Goal: Task Accomplishment & Management: Complete application form

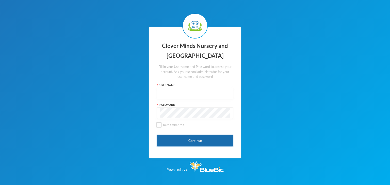
type input "admin"
click at [193, 140] on button "Continue" at bounding box center [195, 140] width 76 height 11
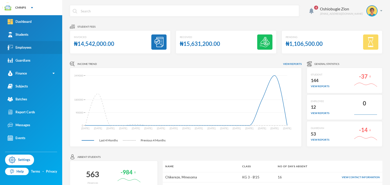
click at [27, 41] on link "Employees" at bounding box center [31, 47] width 62 height 13
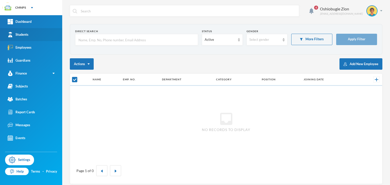
click at [28, 39] on link "Students" at bounding box center [31, 34] width 62 height 13
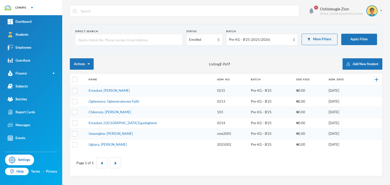
click at [288, 19] on div "4 Oshiobugie Zion [EMAIL_ADDRESS][DOMAIN_NAME]" at bounding box center [226, 14] width 312 height 19
drag, startPoint x: 286, startPoint y: 13, endPoint x: 356, endPoint y: 44, distance: 76.3
click at [356, 44] on div "4 Oshiobugie Zion [EMAIL_ADDRESS][DOMAIN_NAME] Direct Search Status Enrolled Ba…" at bounding box center [225, 92] width 327 height 185
click at [337, 170] on div "Page 1 of 1" at bounding box center [226, 163] width 304 height 19
drag, startPoint x: 337, startPoint y: 170, endPoint x: 389, endPoint y: 116, distance: 75.0
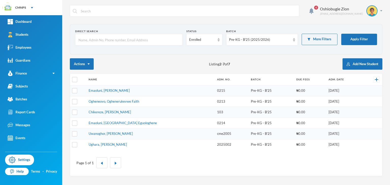
click at [389, 116] on div "4 Oshiobugie Zion [EMAIL_ADDRESS][DOMAIN_NAME] Direct Search Status Enrolled Ba…" at bounding box center [225, 92] width 327 height 185
click at [350, 64] on button "Add New Student" at bounding box center [362, 63] width 40 height 11
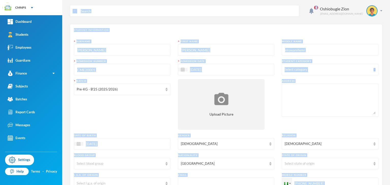
scroll to position [150, 0]
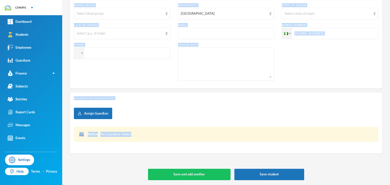
click at [254, 167] on div "Student Information Surname [PERSON_NAME] First Name [PERSON_NAME] Middle Name …" at bounding box center [226, 27] width 312 height 306
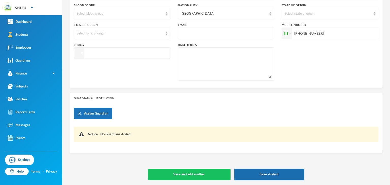
click at [252, 175] on button "Save student" at bounding box center [269, 174] width 70 height 11
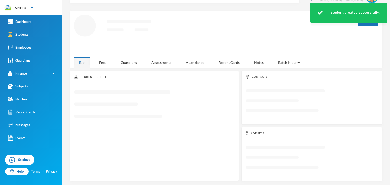
scroll to position [68, 0]
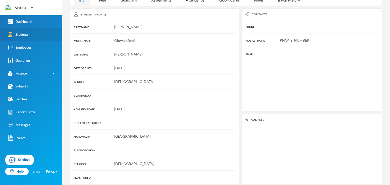
click at [32, 31] on link "Students" at bounding box center [31, 34] width 62 height 13
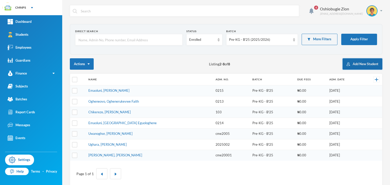
click at [350, 61] on button "Add New Student" at bounding box center [362, 63] width 40 height 11
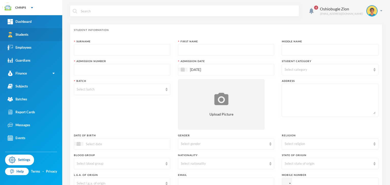
click at [37, 29] on link "Students" at bounding box center [31, 34] width 62 height 13
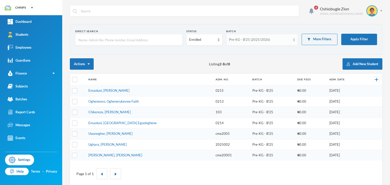
click at [234, 38] on div "Pre-KG - B'25 (2025/2026)" at bounding box center [259, 39] width 61 height 5
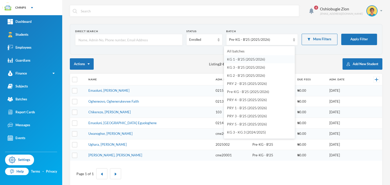
click at [243, 62] on li "KG 1 - B'25 (2025/2026)" at bounding box center [259, 59] width 71 height 8
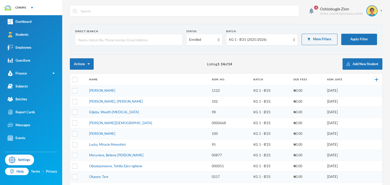
scroll to position [80, 0]
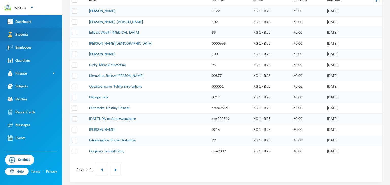
click at [22, 33] on div "Students" at bounding box center [18, 34] width 21 height 5
click at [24, 38] on link "Students" at bounding box center [31, 34] width 62 height 13
drag, startPoint x: 24, startPoint y: 38, endPoint x: 204, endPoint y: 39, distance: 179.8
click at [204, 39] on div "CMNPS Your Bluebic Account Clever Minds Nursery and Primary School Add a New Sc…" at bounding box center [195, 92] width 390 height 185
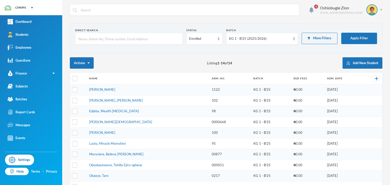
scroll to position [0, 0]
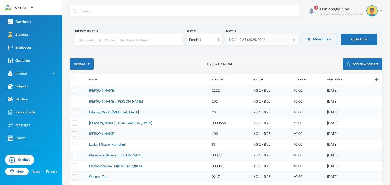
click at [273, 40] on div "KG 1 - B'25 (2025/2026)" at bounding box center [259, 39] width 61 height 5
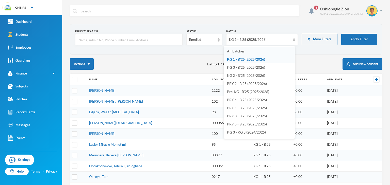
click at [256, 49] on li "All batches" at bounding box center [259, 51] width 71 height 8
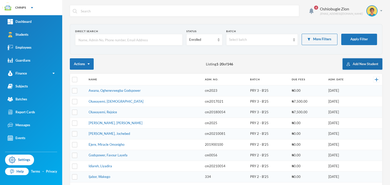
click at [352, 63] on button "Add New Student" at bounding box center [362, 63] width 40 height 11
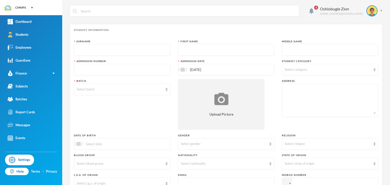
click at [138, 47] on input "text" at bounding box center [122, 49] width 91 height 11
type input "Jelili"
click at [192, 53] on input "text" at bounding box center [226, 49] width 91 height 11
type input "Darasimi"
click at [291, 54] on input "text" at bounding box center [329, 49] width 91 height 11
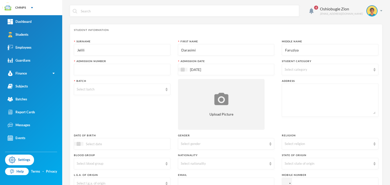
type input "Faruziya"
click at [290, 90] on textarea at bounding box center [329, 100] width 91 height 28
type textarea "n"
type textarea "No 1 Akpokona close Edjeba warri delta state"
click at [106, 66] on input "text" at bounding box center [122, 69] width 91 height 11
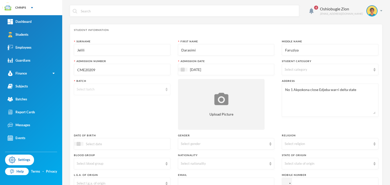
type input "CME20209"
click at [110, 92] on div "Select batch" at bounding box center [122, 89] width 96 height 11
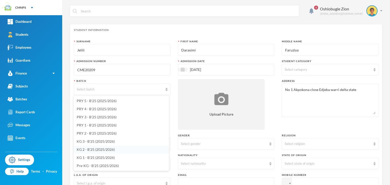
click at [84, 148] on span "KG 2 - B'25 (2025/2026)" at bounding box center [96, 149] width 38 height 4
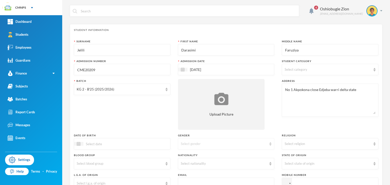
click at [197, 142] on div "Select gender" at bounding box center [224, 144] width 86 height 5
click at [184, 160] on li "[DEMOGRAPHIC_DATA]" at bounding box center [223, 164] width 95 height 8
click at [225, 165] on div "Select nationality" at bounding box center [224, 163] width 86 height 5
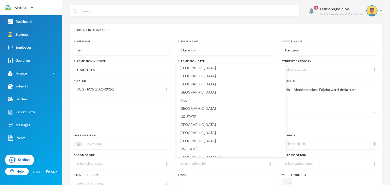
scroll to position [1267, 0]
click at [198, 94] on li "[GEOGRAPHIC_DATA]" at bounding box center [231, 93] width 110 height 8
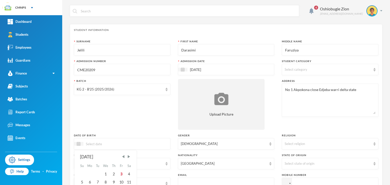
click at [102, 146] on input at bounding box center [104, 144] width 43 height 6
type input "[DATE]"
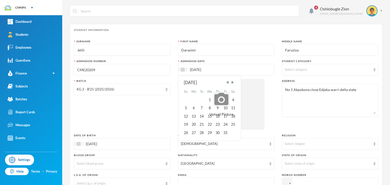
click at [197, 67] on input "[DATE]" at bounding box center [208, 70] width 43 height 6
click at [197, 71] on input "[DATE]" at bounding box center [208, 70] width 43 height 6
click at [193, 69] on input "[DATE]" at bounding box center [208, 70] width 43 height 6
type input "[DATE]"
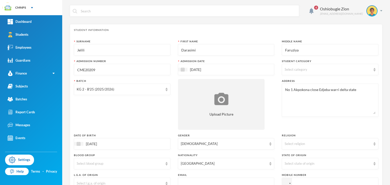
click at [267, 114] on div "Surname [PERSON_NAME] First Name [PERSON_NAME] Middle Name Faruziya Admission N…" at bounding box center [226, 137] width 304 height 195
click at [326, 143] on div "Select religion" at bounding box center [327, 144] width 86 height 5
click at [314, 154] on li "[DEMOGRAPHIC_DATA]" at bounding box center [326, 155] width 95 height 8
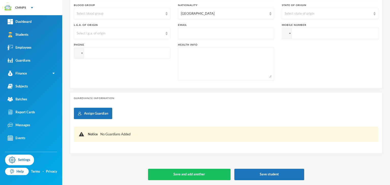
click at [386, 15] on div "4 Oshiobugie Zion [EMAIL_ADDRESS][DOMAIN_NAME] Student Information Surname [PER…" at bounding box center [225, 92] width 327 height 185
click at [297, 31] on input "tel" at bounding box center [330, 33] width 96 height 11
type input "[PHONE_NUMBER]"
click at [142, 52] on input "tel" at bounding box center [122, 52] width 96 height 11
paste input "[PHONE_NUMBER]"
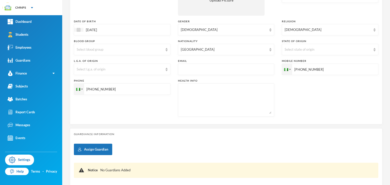
scroll to position [110, 0]
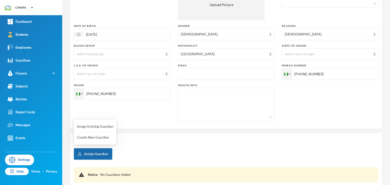
type input "[PHONE_NUMBER]"
click at [98, 152] on button "Assign Guardian" at bounding box center [93, 153] width 38 height 11
click at [234, 127] on div "Student Information Surname Jelili First Name Darasimi Middle Name Faruziya Adm…" at bounding box center [226, 22] width 312 height 215
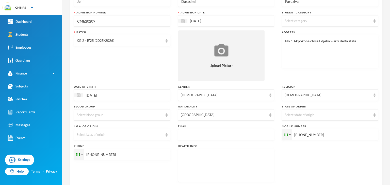
scroll to position [28, 0]
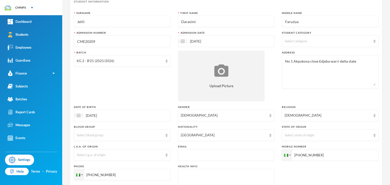
click at [352, 60] on textarea "No 1 Akpokona close Edjeba warri delta state" at bounding box center [329, 72] width 91 height 28
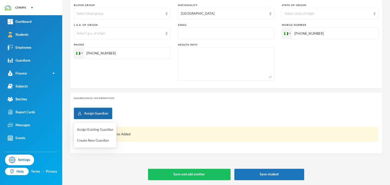
click at [97, 113] on button "Assign Guardian" at bounding box center [93, 113] width 38 height 11
click at [90, 137] on button "Create New Guardian" at bounding box center [94, 140] width 37 height 9
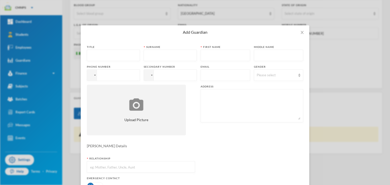
click at [121, 59] on input "text" at bounding box center [113, 55] width 47 height 11
type input "Mr"
click at [150, 56] on input "text" at bounding box center [169, 55] width 47 height 11
type input "Rami"
click at [203, 58] on input "text" at bounding box center [225, 55] width 44 height 11
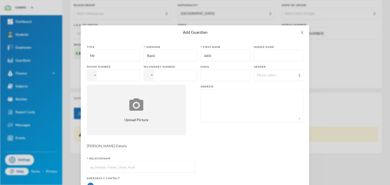
type input "Jelili"
click at [115, 74] on input "tel" at bounding box center [113, 74] width 53 height 11
type input "[PHONE_NUMBER]"
click at [266, 72] on div "Please select" at bounding box center [278, 74] width 49 height 11
click at [261, 85] on li "[DEMOGRAPHIC_DATA]" at bounding box center [275, 87] width 51 height 8
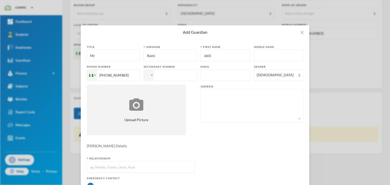
click at [114, 170] on input "text" at bounding box center [141, 167] width 102 height 11
type input "Father"
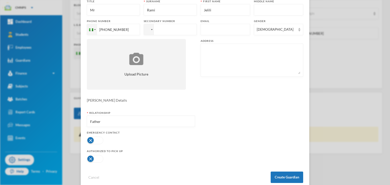
scroll to position [56, 0]
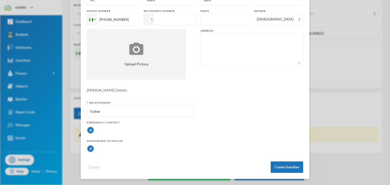
click at [91, 127] on button "button" at bounding box center [95, 131] width 16 height 8
click at [88, 147] on button "button" at bounding box center [95, 149] width 16 height 8
click at [291, 164] on button "Create Guardian" at bounding box center [286, 167] width 32 height 11
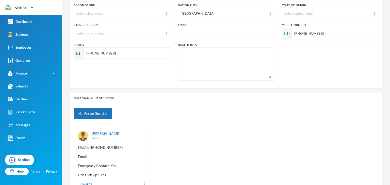
scroll to position [30, 0]
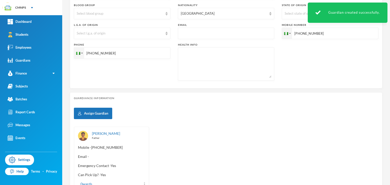
click at [384, 174] on div "4 Oshiobugie Zion [EMAIL_ADDRESS][DOMAIN_NAME] Student Information Surname [PER…" at bounding box center [225, 92] width 327 height 185
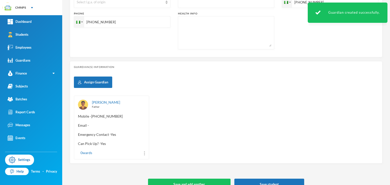
scroll to position [191, 0]
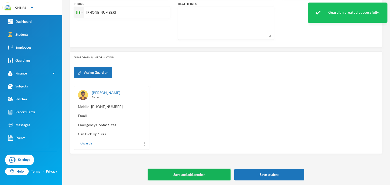
click at [199, 178] on button "Save and add another" at bounding box center [189, 174] width 82 height 11
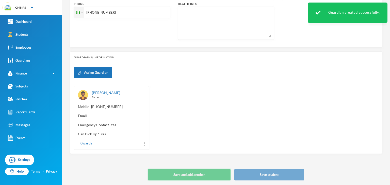
type input "[DATE]"
type input "+234"
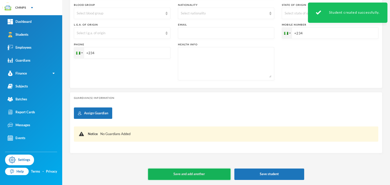
scroll to position [161, 0]
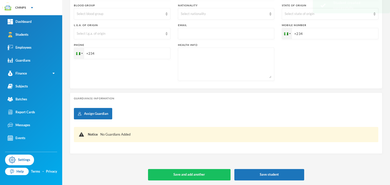
click at [115, 57] on input "+234" at bounding box center [122, 53] width 96 height 11
type input "[PHONE_NUMBER]"
click at [330, 34] on input "+234" at bounding box center [330, 33] width 96 height 11
paste input "tel"
paste input "2348108231010"
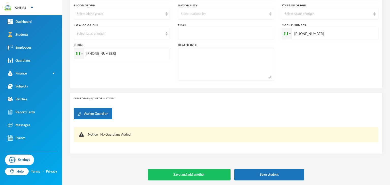
type input "[PHONE_NUMBER]"
click at [245, 12] on div "Select nationality" at bounding box center [224, 13] width 86 height 5
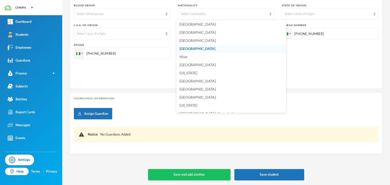
click at [201, 47] on li "[GEOGRAPHIC_DATA]" at bounding box center [231, 49] width 110 height 8
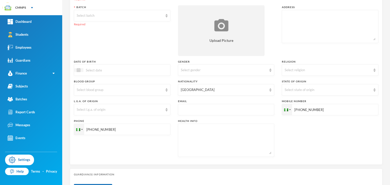
scroll to position [79, 0]
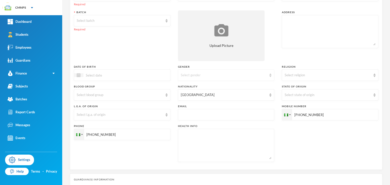
click at [236, 73] on div "Select gender" at bounding box center [224, 75] width 86 height 5
click at [213, 85] on li "[DEMOGRAPHIC_DATA]" at bounding box center [223, 87] width 95 height 8
click at [291, 77] on div "Select religion" at bounding box center [327, 75] width 86 height 5
click at [287, 85] on span "[DEMOGRAPHIC_DATA]" at bounding box center [301, 86] width 39 height 4
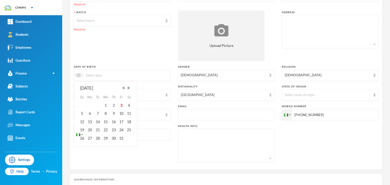
click at [97, 77] on input at bounding box center [104, 75] width 43 height 6
type input "[DATE]"
click at [122, 123] on div "20" at bounding box center [121, 122] width 8 height 8
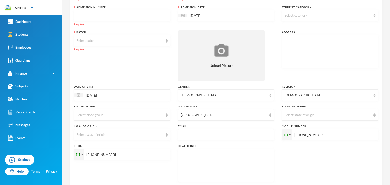
scroll to position [59, 0]
click at [319, 51] on textarea at bounding box center [329, 52] width 91 height 28
type textarea "No 3 omoagege street edjeba warri"
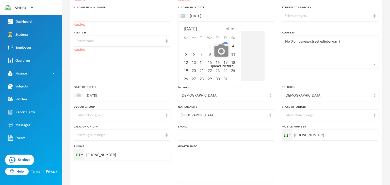
click at [199, 16] on input "[DATE]" at bounding box center [208, 16] width 43 height 6
type input "[DATE]"
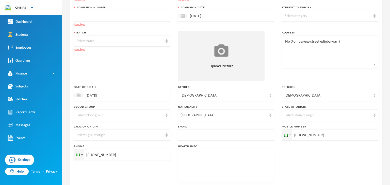
click at [163, 69] on div "Batch Select batch Required" at bounding box center [122, 56] width 96 height 51
click at [161, 41] on div "Select batch" at bounding box center [120, 41] width 86 height 5
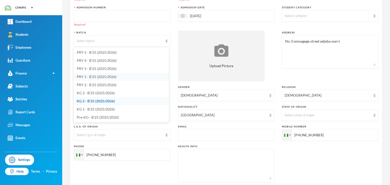
click at [91, 77] on span "PRY 1 - B'25 (2025/2026)" at bounding box center [97, 77] width 40 height 4
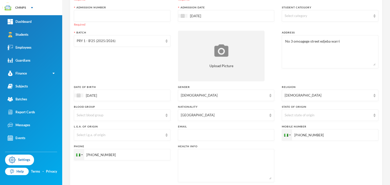
click at [127, 14] on input "text" at bounding box center [122, 15] width 91 height 11
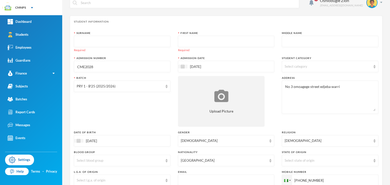
scroll to position [0, 0]
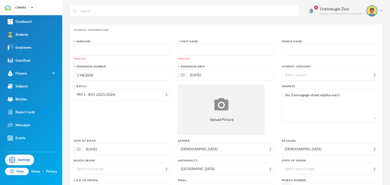
type input "CME2028"
click at [140, 55] on input "text" at bounding box center [122, 49] width 91 height 11
type input "Diamond"
click at [188, 50] on input "text" at bounding box center [226, 49] width 91 height 11
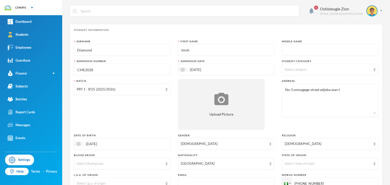
type input "Imoh"
click at [288, 48] on input "text" at bounding box center [329, 49] width 91 height 11
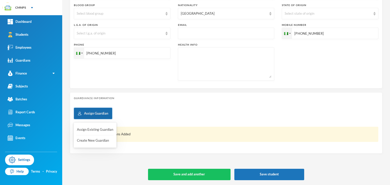
type input "Wealth"
click at [90, 113] on button "Assign Guardian" at bounding box center [93, 113] width 38 height 11
click at [95, 140] on button "Create New Guardian" at bounding box center [94, 140] width 37 height 9
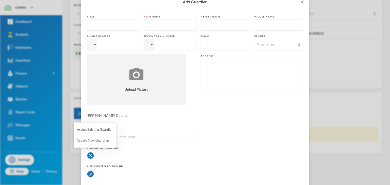
scroll to position [0, 0]
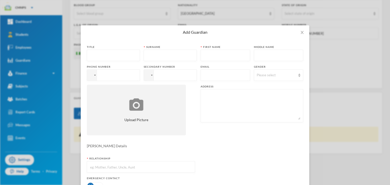
click at [97, 55] on input "text" at bounding box center [113, 55] width 47 height 11
type input "Mr"
click at [160, 54] on input "text" at bounding box center [169, 55] width 47 height 11
type input "Diamond"
click at [203, 56] on input "text" at bounding box center [225, 55] width 44 height 11
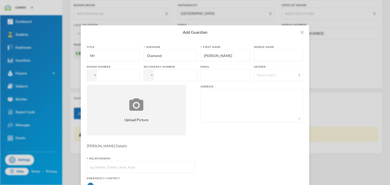
type input "[PERSON_NAME]"
click at [260, 75] on div "Please select" at bounding box center [275, 75] width 39 height 5
click at [261, 85] on li "[DEMOGRAPHIC_DATA]" at bounding box center [275, 87] width 51 height 8
click at [155, 78] on input "tel" at bounding box center [170, 74] width 53 height 11
click at [112, 76] on input "tel" at bounding box center [113, 74] width 53 height 11
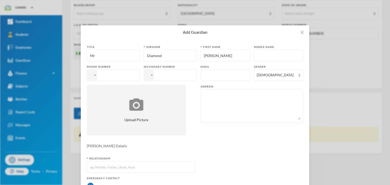
type input "+234"
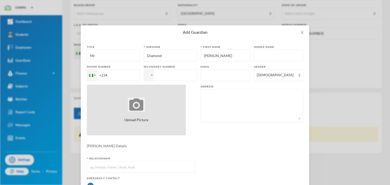
click at [122, 89] on div "Upload Picture" at bounding box center [136, 110] width 99 height 51
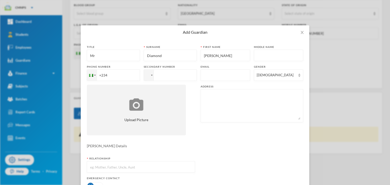
click at [118, 72] on input "+234" at bounding box center [113, 74] width 53 height 11
type input "[PHONE_NUMBER]"
click at [101, 166] on input "text" at bounding box center [141, 167] width 102 height 11
type input "Father"
click at [231, 105] on textarea at bounding box center [251, 106] width 97 height 28
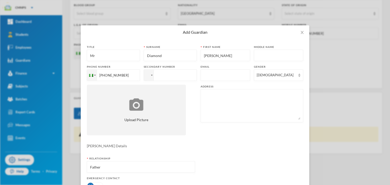
paste textarea "No 3 omoagege street edjeba warri"
type textarea "No 3 omoagege street edjeba warri"
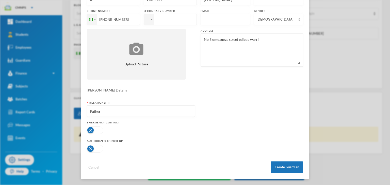
click at [89, 131] on button "button" at bounding box center [95, 131] width 16 height 8
click at [87, 148] on button "button" at bounding box center [95, 149] width 16 height 8
click at [289, 166] on button "Create Guardian" at bounding box center [286, 167] width 32 height 11
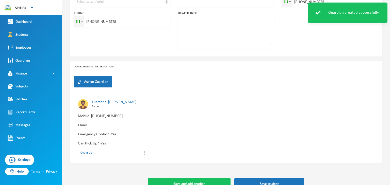
scroll to position [191, 0]
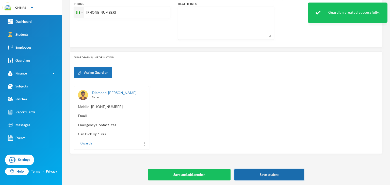
click at [255, 176] on button "Save student" at bounding box center [269, 174] width 70 height 11
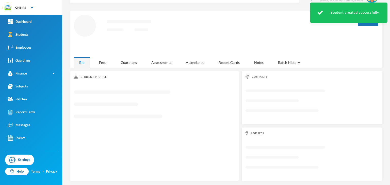
scroll to position [68, 0]
